Goal: Task Accomplishment & Management: Use online tool/utility

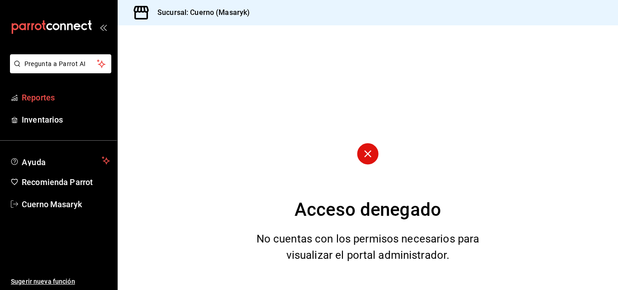
click at [54, 96] on span "Reportes" at bounding box center [66, 97] width 88 height 12
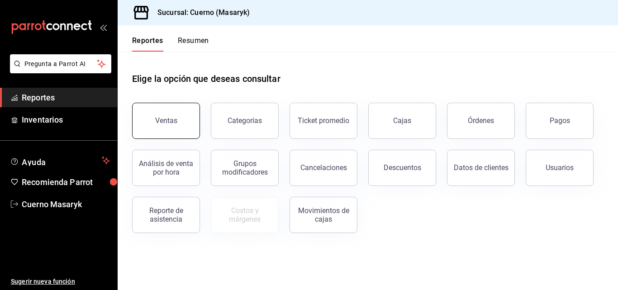
click at [163, 118] on div "Ventas" at bounding box center [166, 120] width 22 height 9
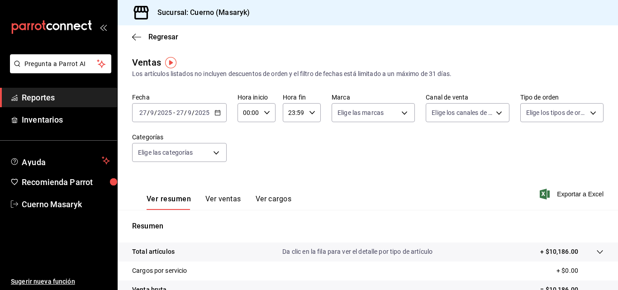
click at [218, 112] on icon "button" at bounding box center [217, 112] width 6 height 6
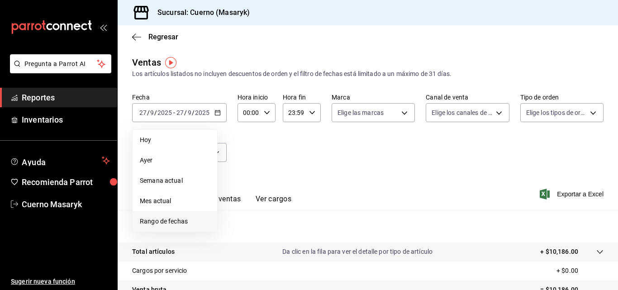
click at [180, 223] on span "Rango de fechas" at bounding box center [175, 221] width 70 height 9
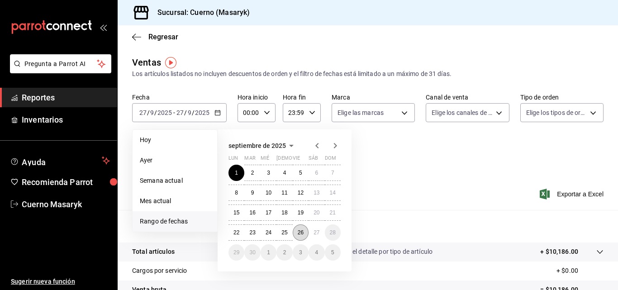
click at [299, 234] on abbr "26" at bounding box center [301, 232] width 6 height 6
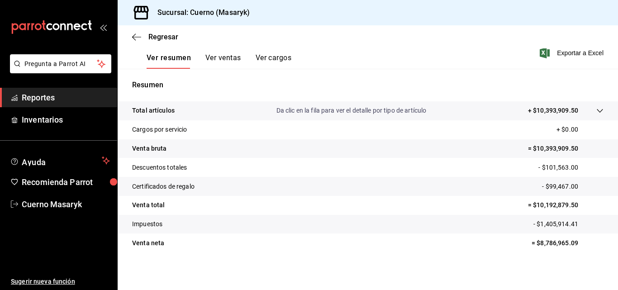
scroll to position [143, 0]
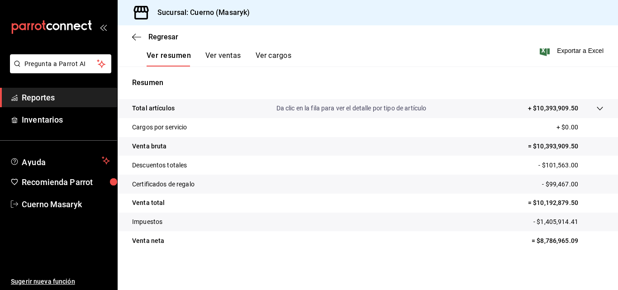
click at [26, 97] on span "Reportes" at bounding box center [66, 97] width 88 height 12
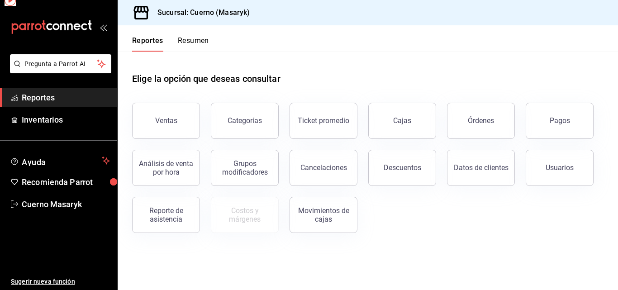
click at [26, 97] on span "Reportes" at bounding box center [66, 97] width 88 height 12
click at [537, 174] on button "Usuarios" at bounding box center [560, 168] width 68 height 36
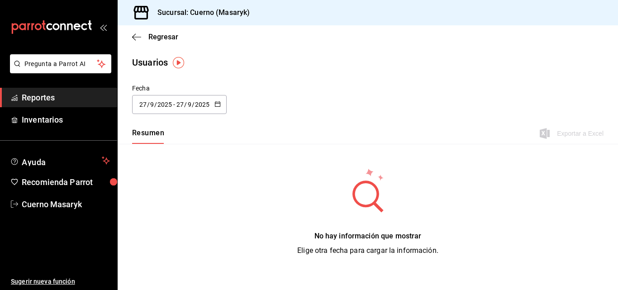
click at [217, 102] on icon "button" at bounding box center [217, 104] width 6 height 6
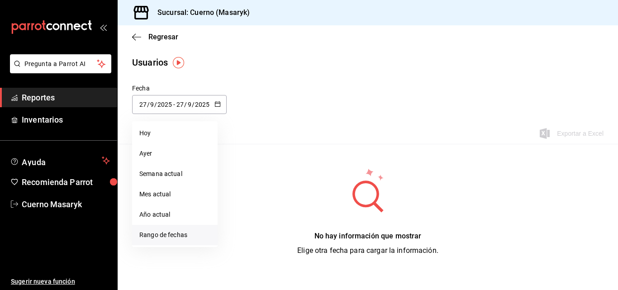
click at [145, 232] on li "Rango de fechas" at bounding box center [174, 235] width 85 height 20
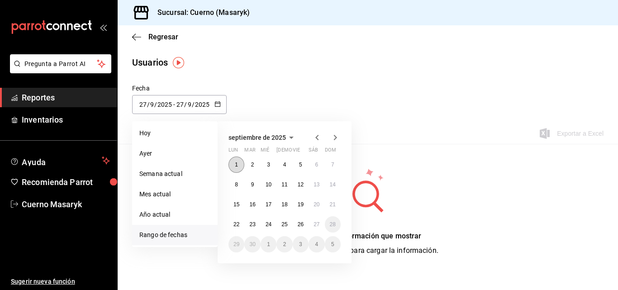
click at [235, 164] on abbr "1" at bounding box center [236, 164] width 3 height 6
click at [298, 221] on button "26" at bounding box center [301, 224] width 16 height 16
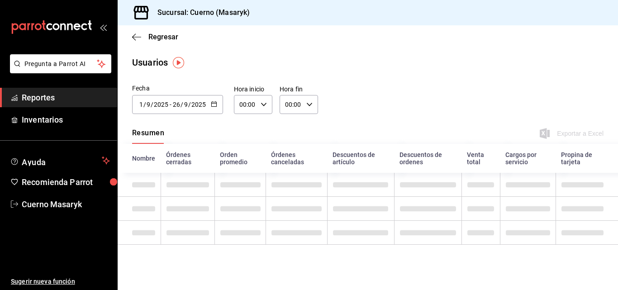
type input "[DATE]"
type input "1"
type input "[DATE]"
type input "26"
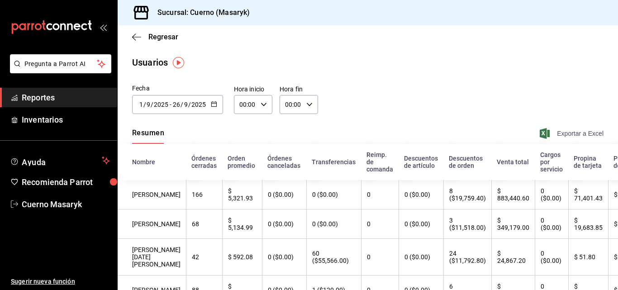
click at [549, 133] on span "Exportar a Excel" at bounding box center [572, 133] width 62 height 11
